Goal: Navigation & Orientation: Find specific page/section

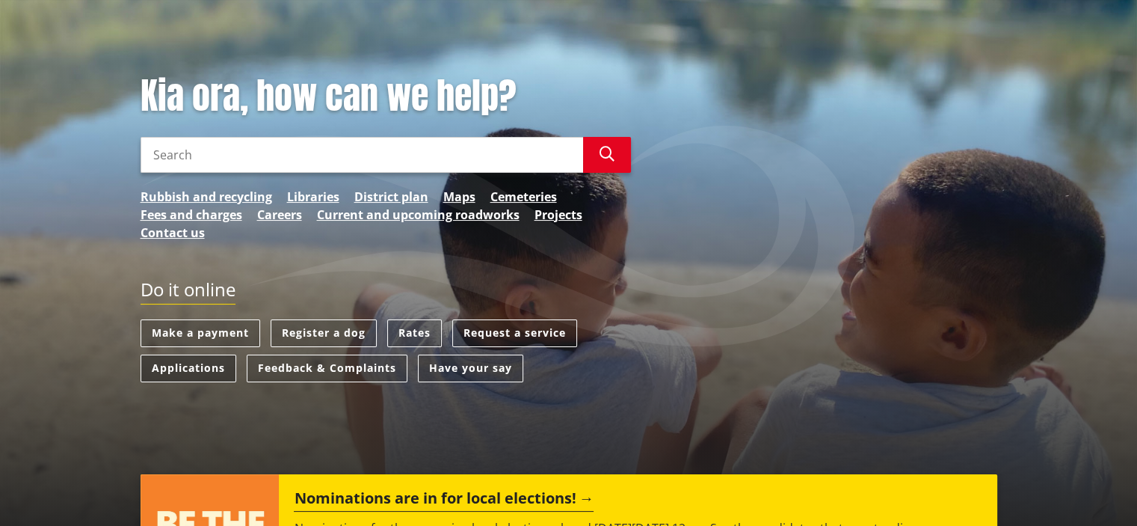
scroll to position [150, 0]
click at [221, 363] on link "Applications" at bounding box center [189, 368] width 96 height 28
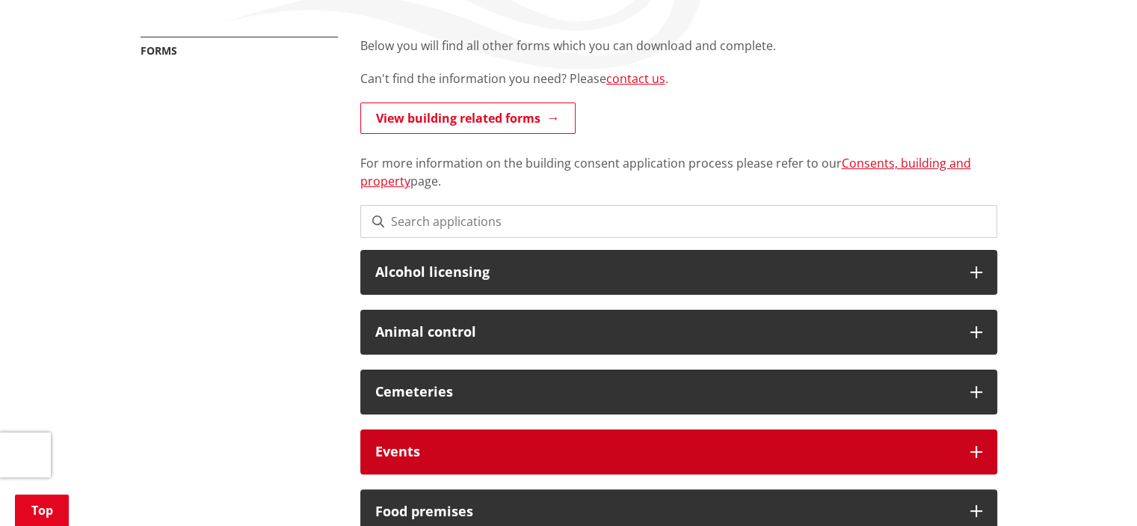
scroll to position [299, 0]
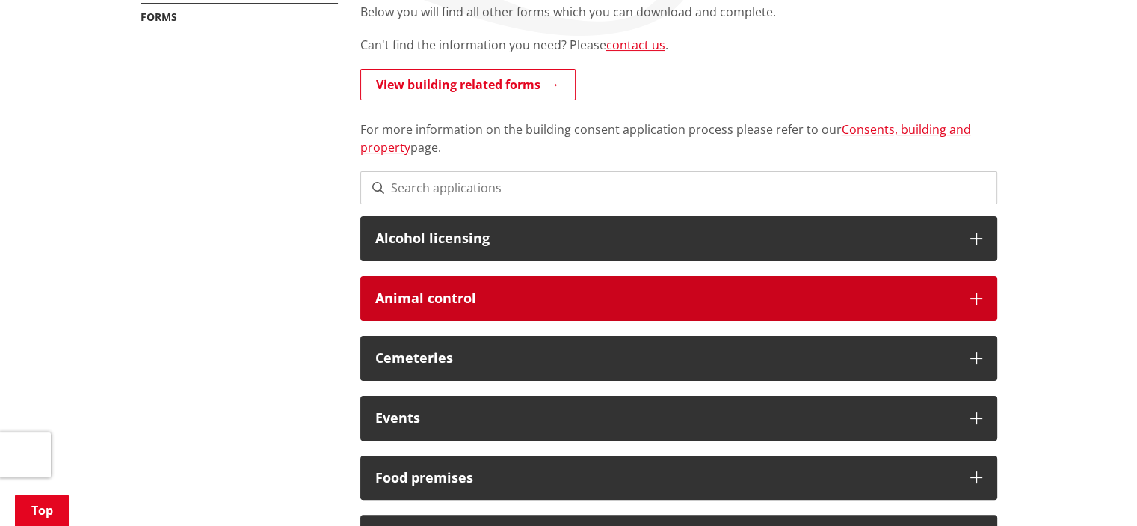
click at [694, 303] on h3 "Animal control" at bounding box center [665, 298] width 580 height 15
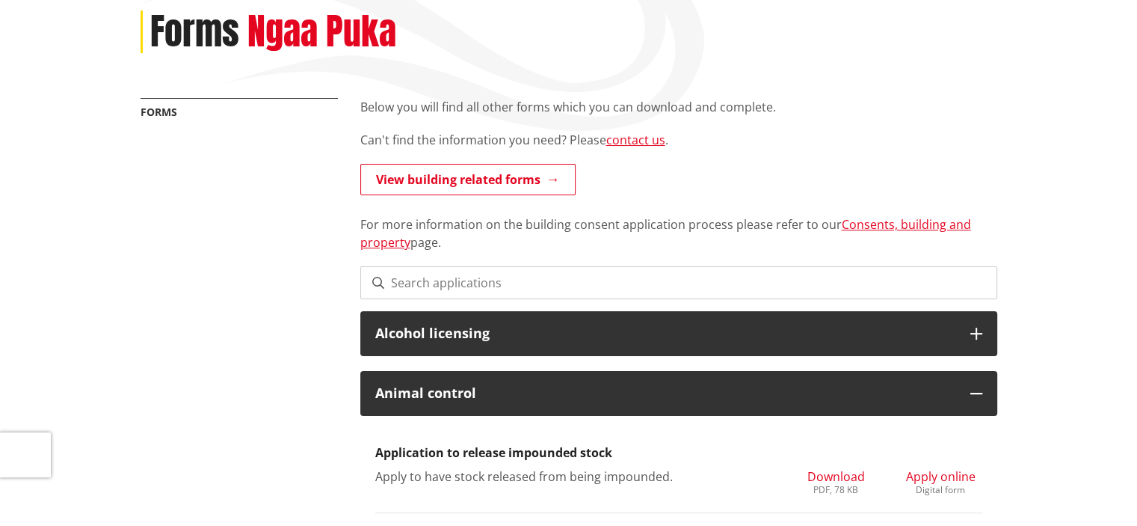
scroll to position [0, 0]
